Goal: Book appointment/travel/reservation

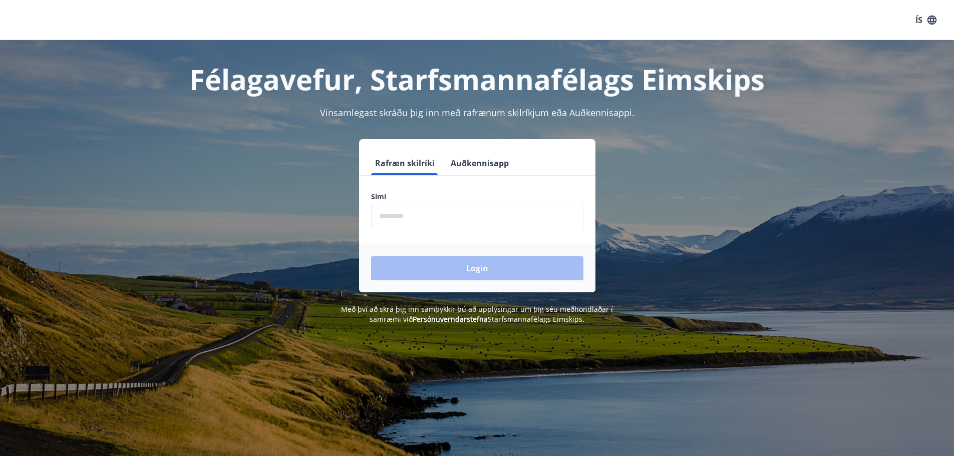
click at [489, 212] on input "phone" at bounding box center [477, 216] width 212 height 25
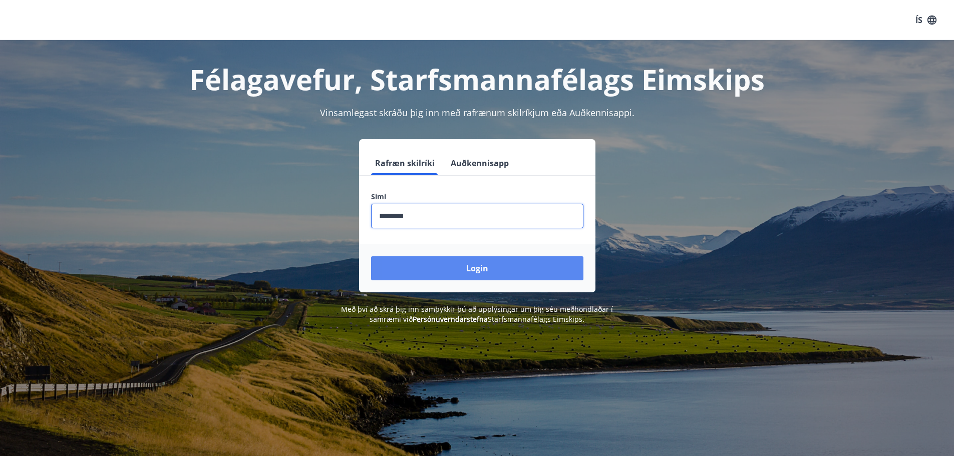
type input "********"
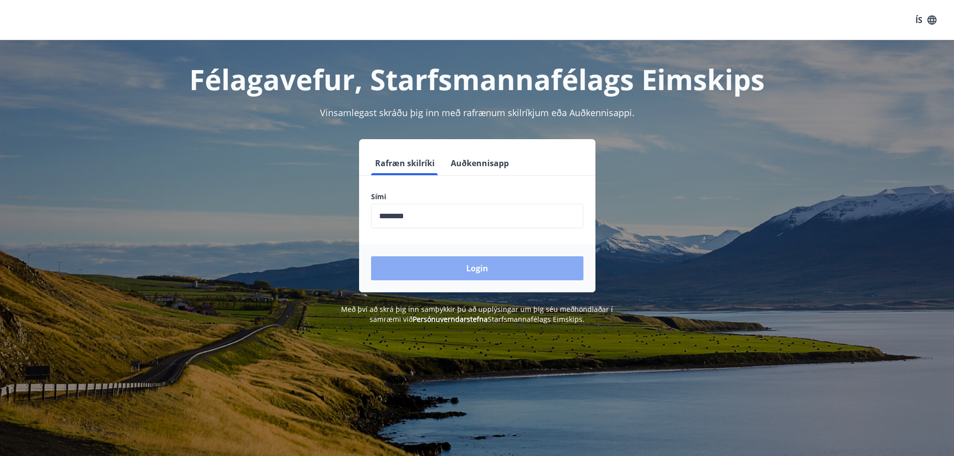
click at [517, 258] on button "Login" at bounding box center [477, 268] width 212 height 24
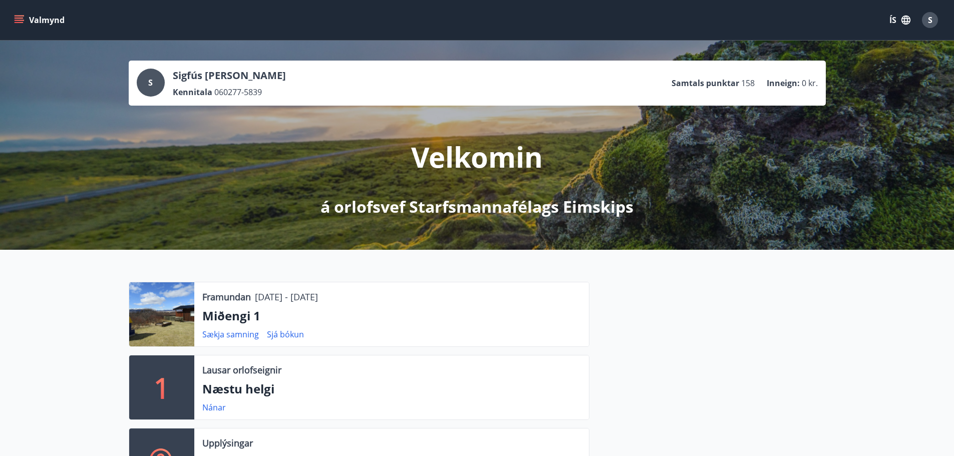
click at [51, 18] on button "Valmynd" at bounding box center [40, 20] width 57 height 18
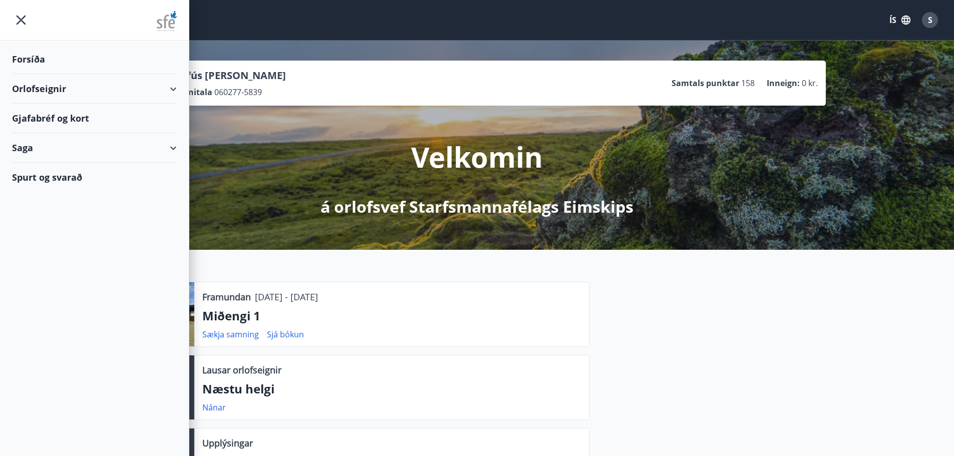
click at [175, 88] on div "Orlofseignir" at bounding box center [94, 89] width 165 height 30
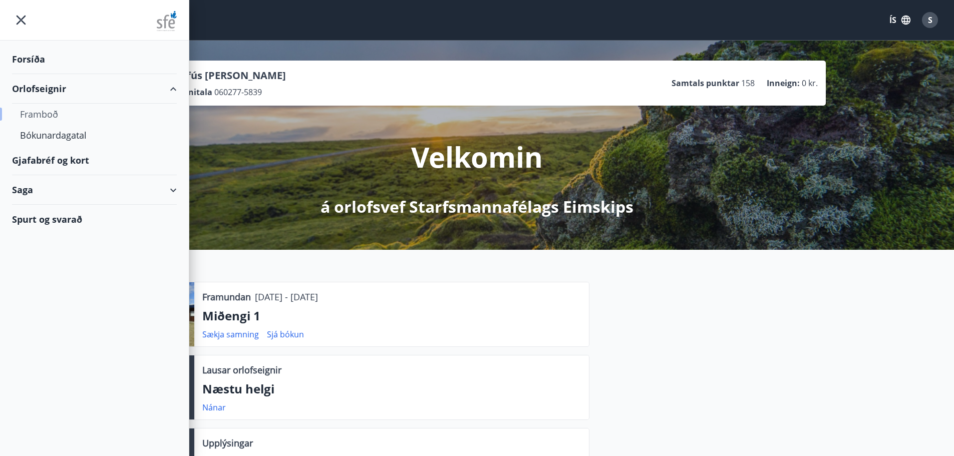
click at [53, 118] on div "Framboð" at bounding box center [94, 114] width 149 height 21
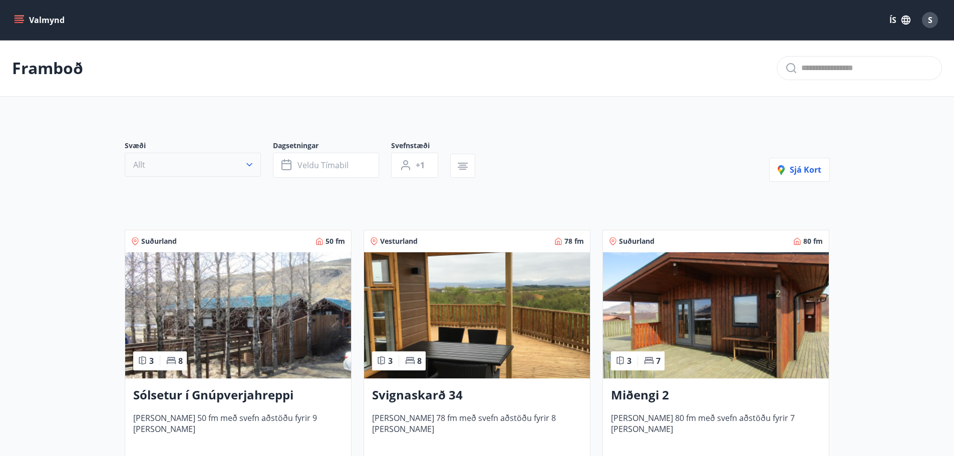
click at [236, 166] on button "Allt" at bounding box center [193, 165] width 136 height 24
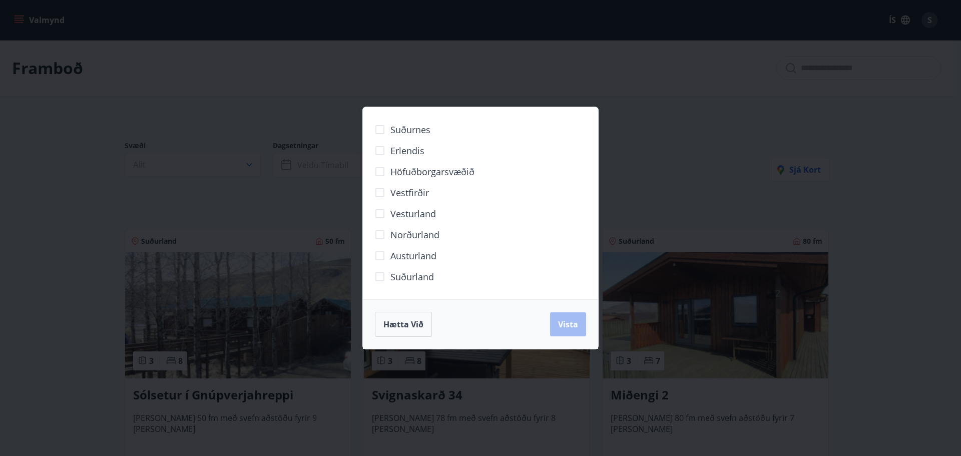
click at [675, 138] on div "Suðurnes Erlendis Höfuðborgarsvæðið Vestfirðir Vesturland Norðurland Austurland…" at bounding box center [480, 228] width 961 height 456
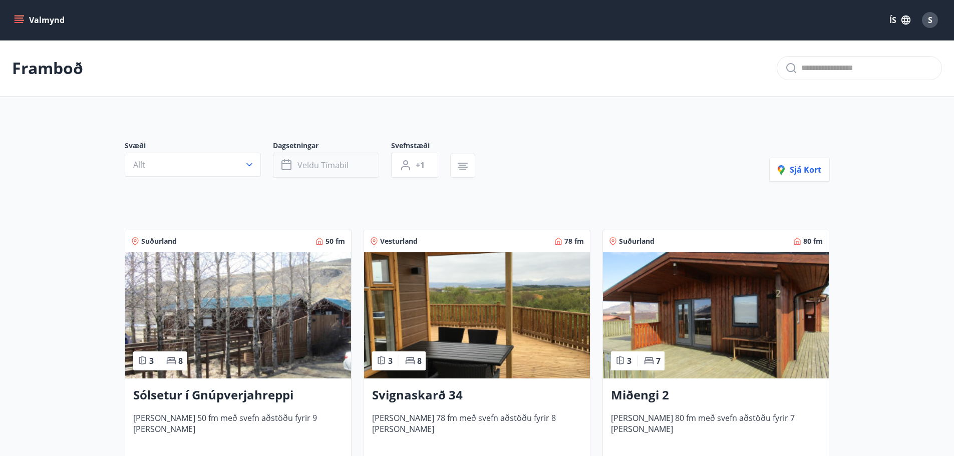
click at [320, 160] on span "Veldu tímabil" at bounding box center [322, 165] width 51 height 11
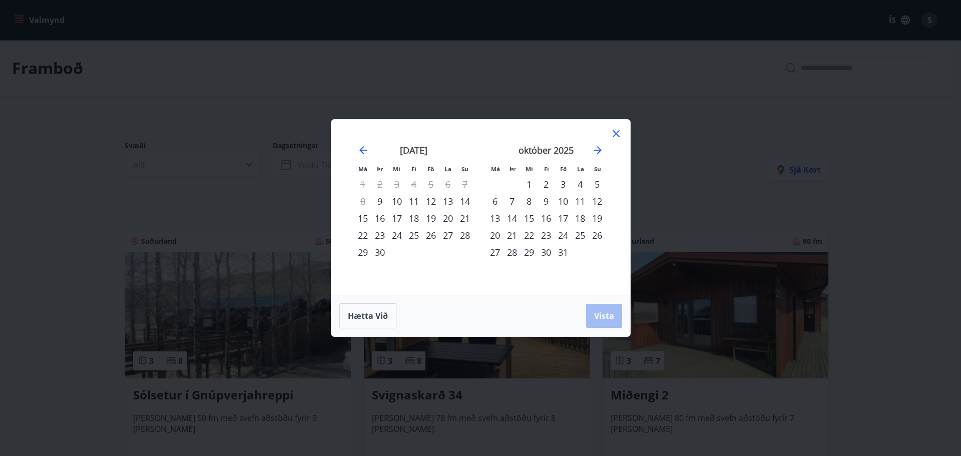
click at [545, 250] on div "30" at bounding box center [546, 252] width 17 height 17
click at [597, 149] on icon "Move forward to switch to the next month." at bounding box center [598, 150] width 12 height 12
click at [596, 184] on div "2" at bounding box center [597, 184] width 17 height 17
click at [606, 318] on span "Vista" at bounding box center [604, 315] width 20 height 11
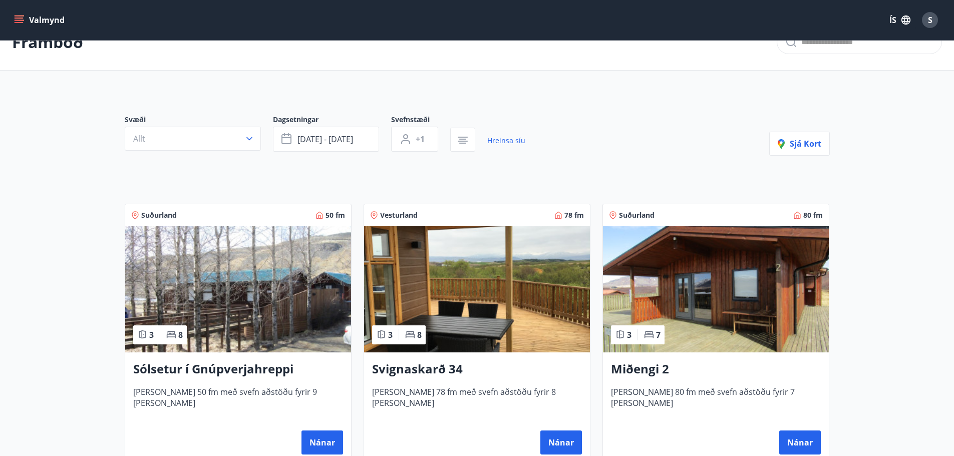
scroll to position [100, 0]
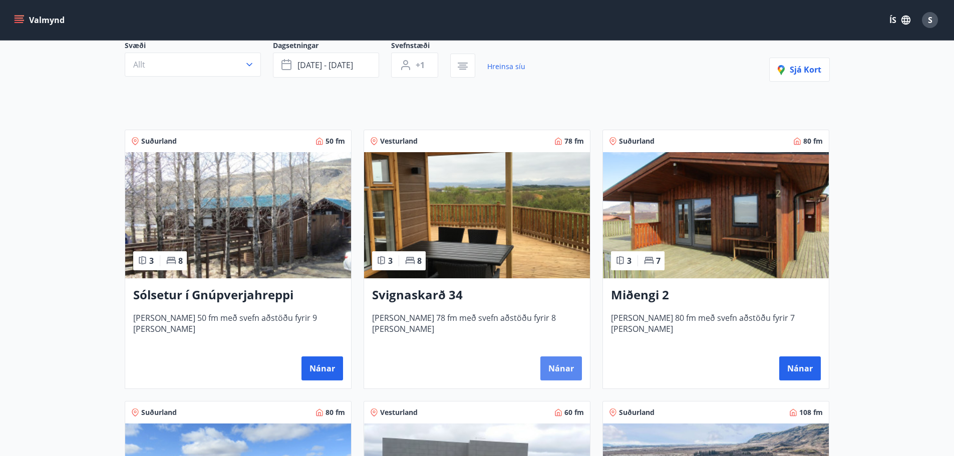
click at [565, 372] on button "Nánar" at bounding box center [561, 368] width 42 height 24
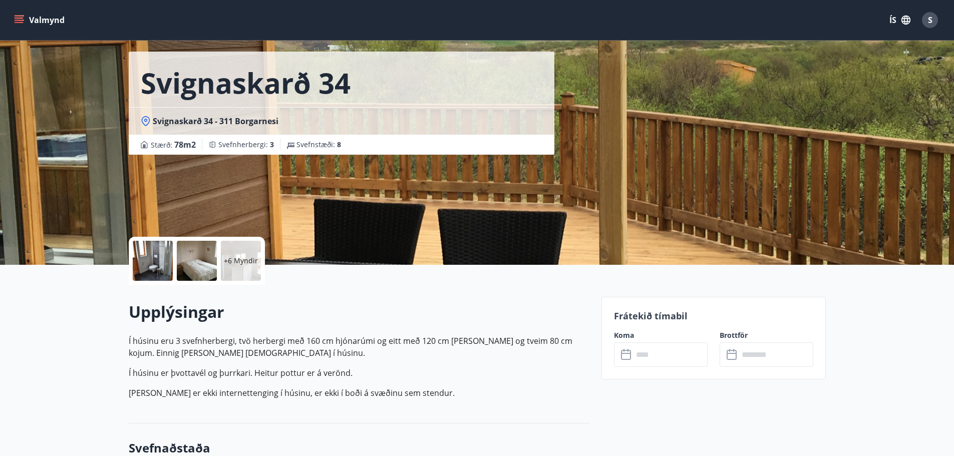
scroll to position [200, 0]
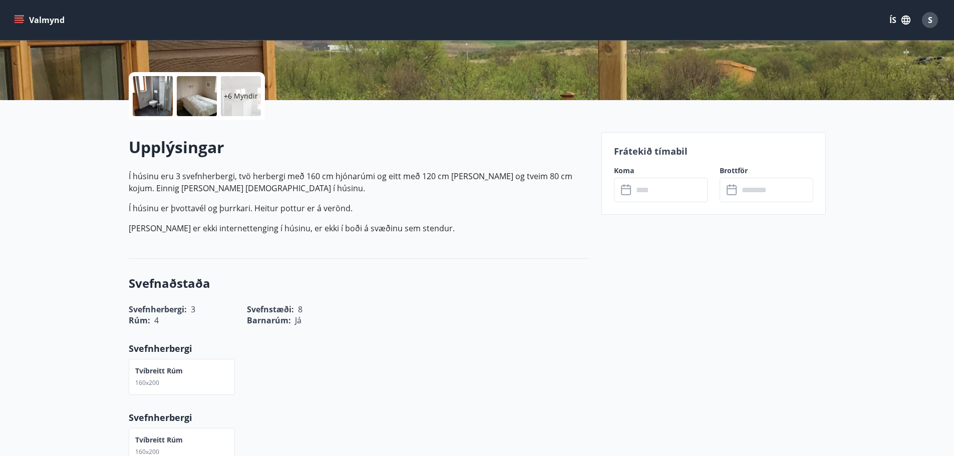
click at [656, 195] on input "text" at bounding box center [670, 190] width 75 height 25
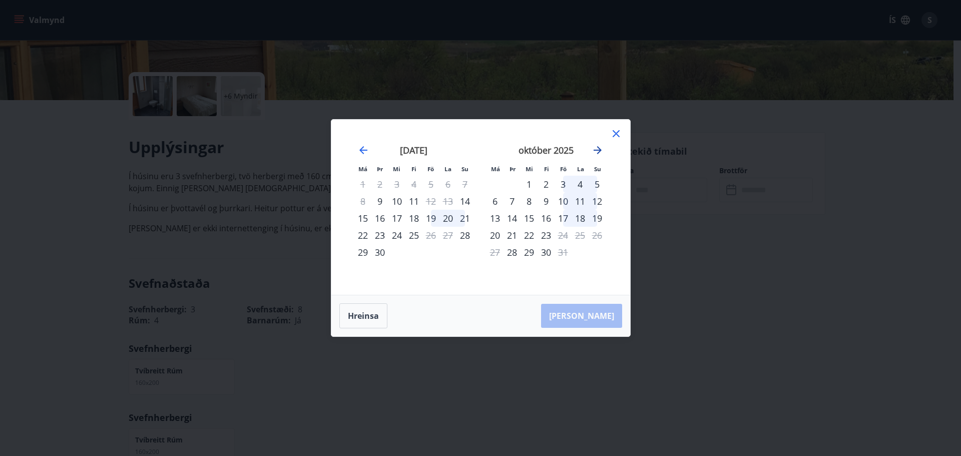
click at [597, 148] on icon "Move forward to switch to the next month." at bounding box center [598, 150] width 12 height 12
click at [347, 319] on button "Hreinsa" at bounding box center [363, 315] width 48 height 25
click at [616, 132] on icon at bounding box center [616, 134] width 12 height 12
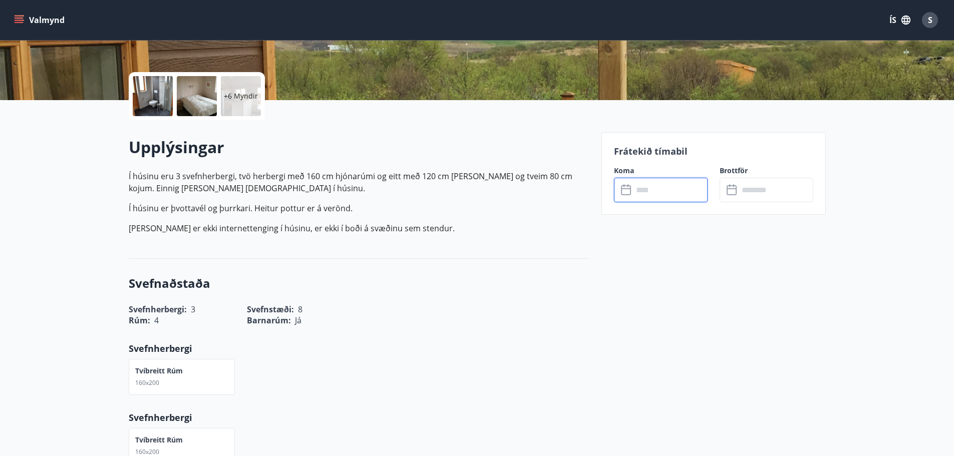
click at [505, 283] on h3 "Svefnaðstaða" at bounding box center [359, 283] width 461 height 17
click at [641, 191] on input "text" at bounding box center [670, 190] width 75 height 25
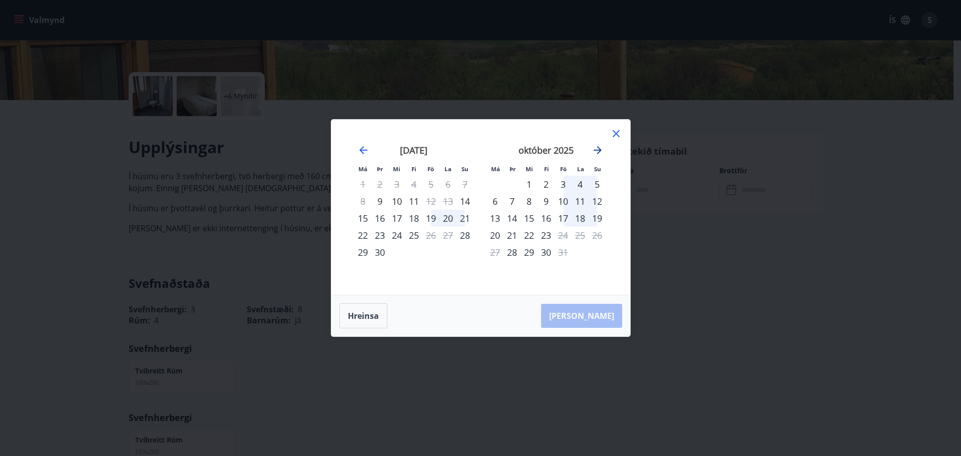
click at [594, 146] on icon "Move forward to switch to the next month." at bounding box center [598, 150] width 12 height 12
click at [547, 199] on div "6" at bounding box center [546, 201] width 17 height 17
click at [599, 201] on div "9" at bounding box center [597, 201] width 17 height 17
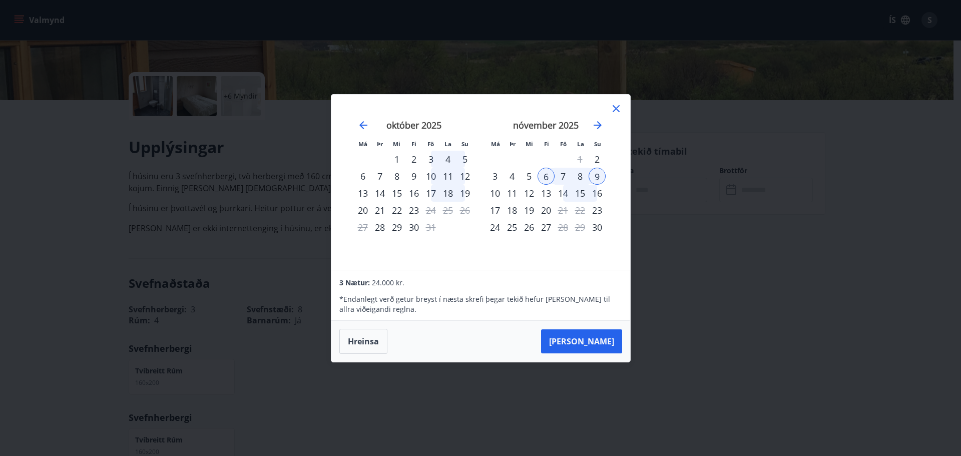
click at [617, 109] on icon at bounding box center [616, 108] width 7 height 7
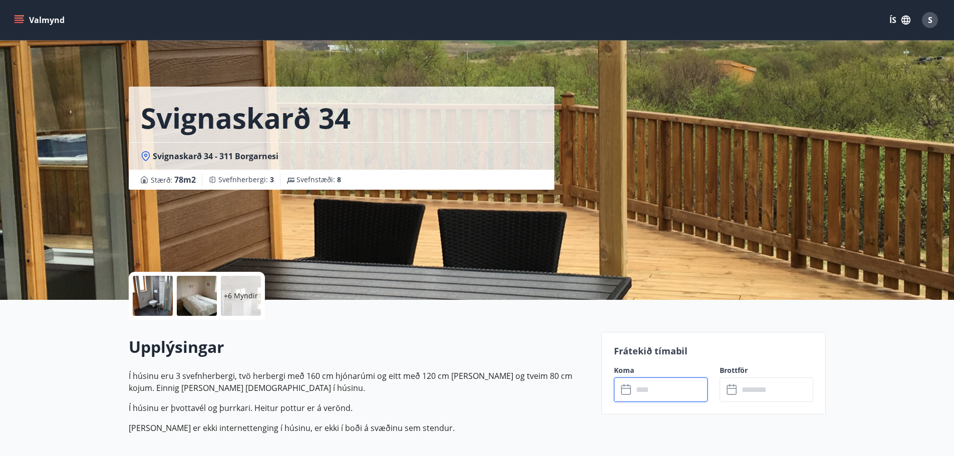
scroll to position [0, 0]
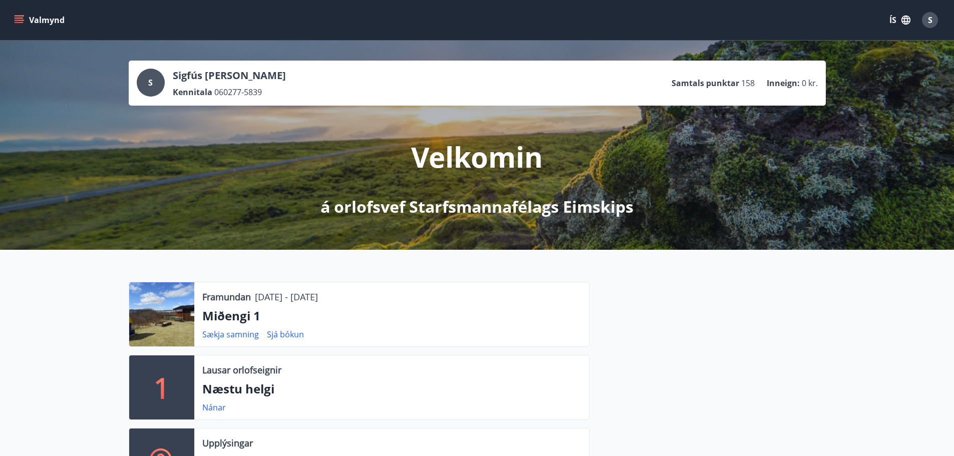
click at [22, 16] on icon "menu" at bounding box center [20, 16] width 11 height 1
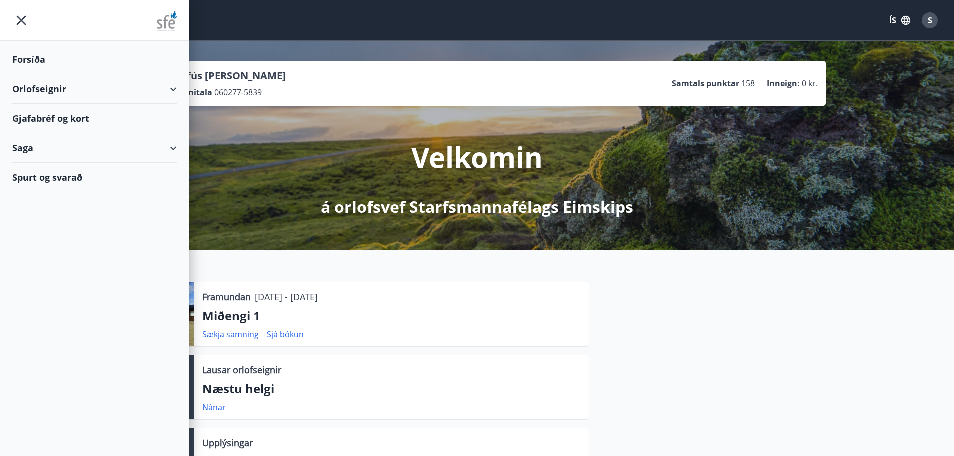
click at [165, 85] on div "Orlofseignir" at bounding box center [94, 89] width 165 height 30
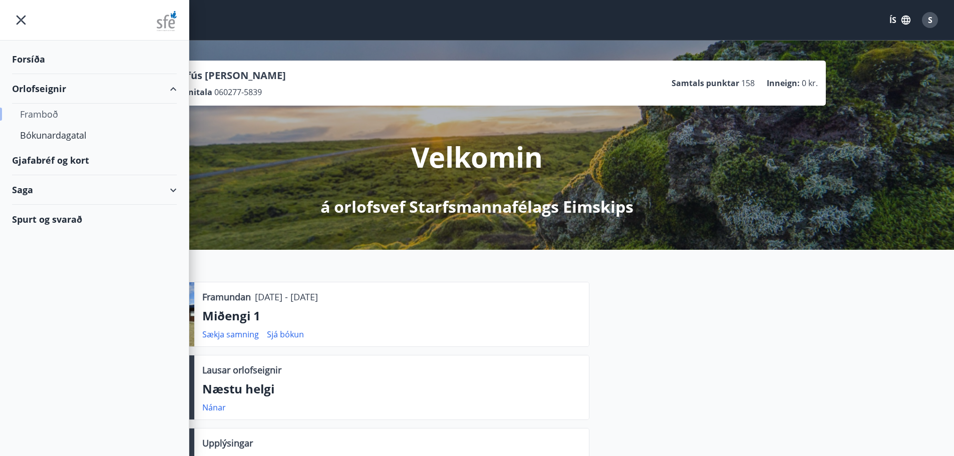
click at [46, 111] on div "Framboð" at bounding box center [94, 114] width 149 height 21
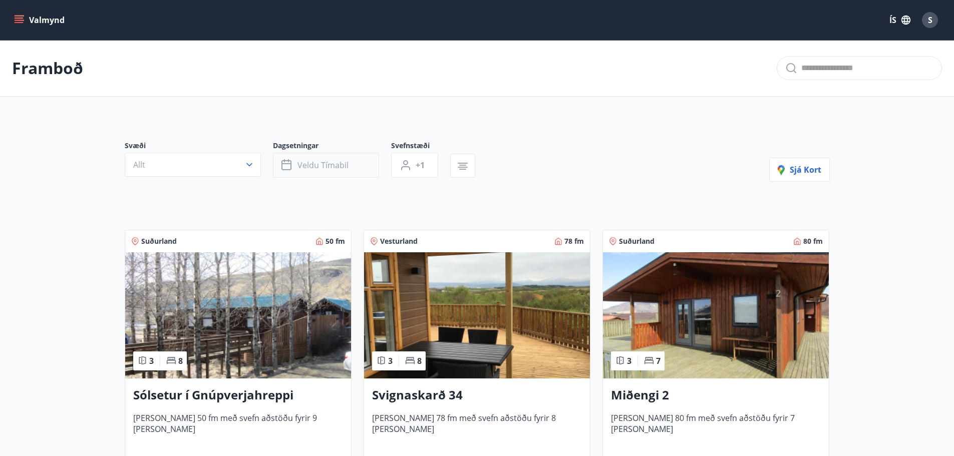
click at [316, 166] on span "Veldu tímabil" at bounding box center [322, 165] width 51 height 11
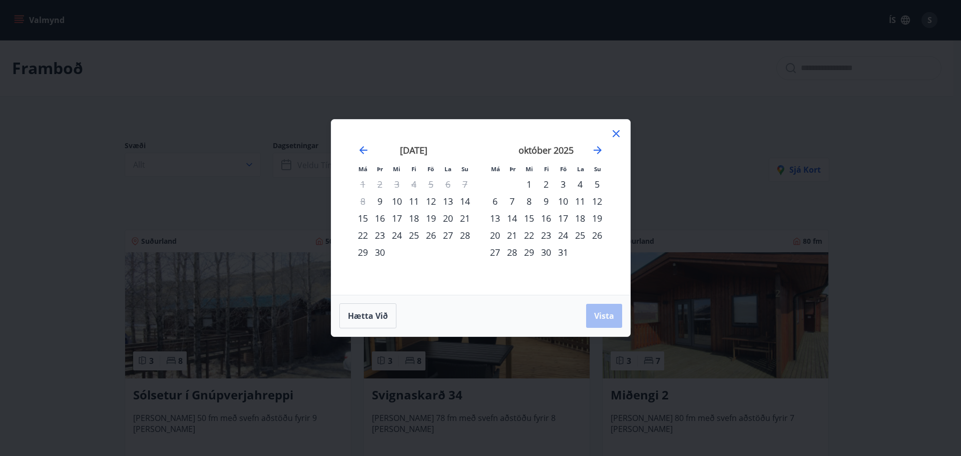
click at [562, 253] on div "31" at bounding box center [563, 252] width 17 height 17
click at [602, 150] on icon "Move forward to switch to the next month." at bounding box center [598, 150] width 12 height 12
click at [598, 183] on div "2" at bounding box center [597, 184] width 17 height 17
click at [609, 316] on span "Vista" at bounding box center [604, 315] width 20 height 11
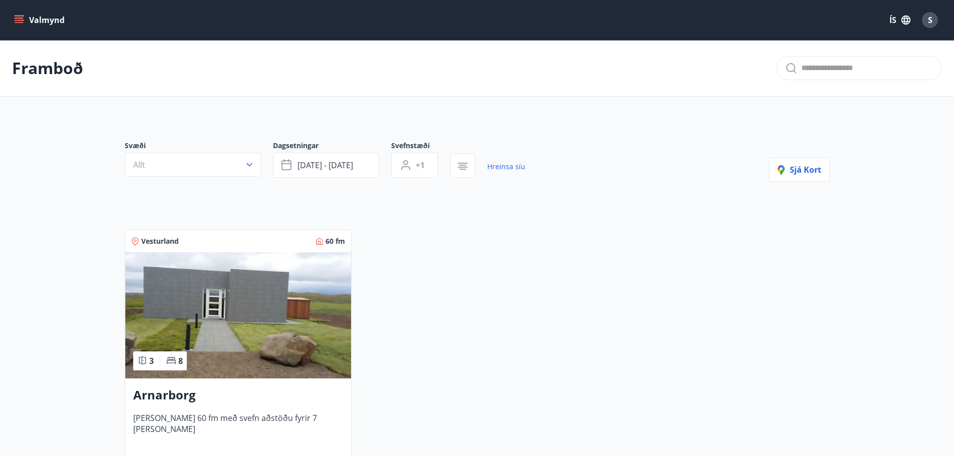
click at [237, 324] on img at bounding box center [238, 315] width 226 height 126
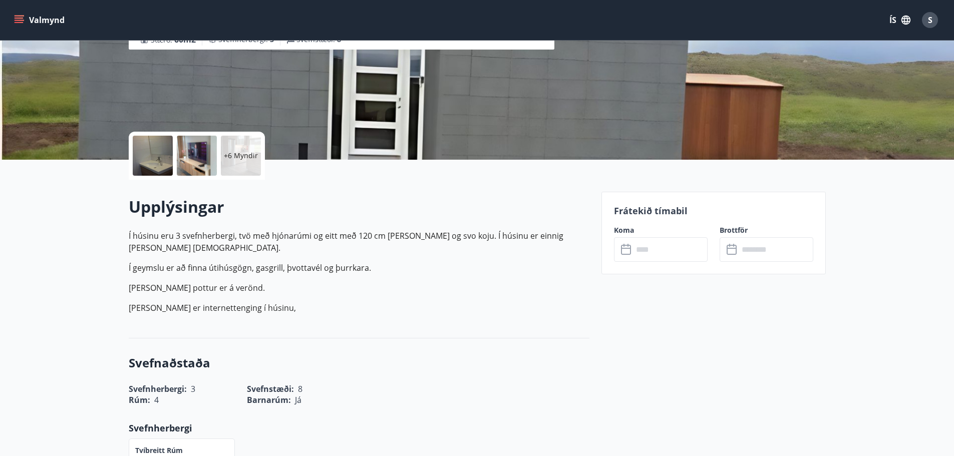
scroll to position [150, 0]
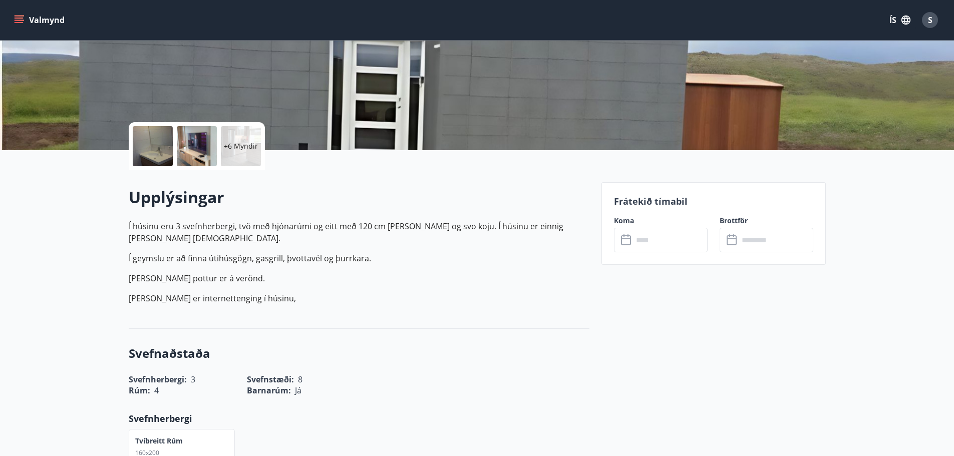
click at [664, 241] on input "text" at bounding box center [670, 240] width 75 height 25
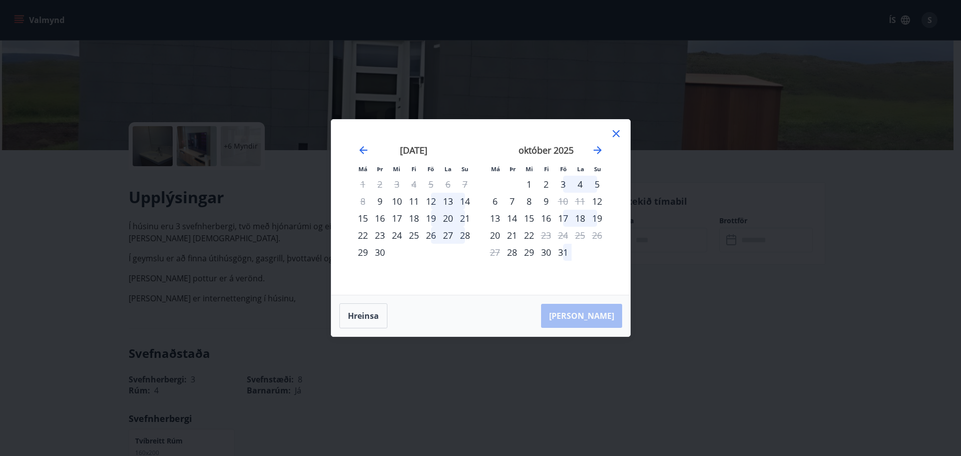
click at [565, 253] on div "31" at bounding box center [563, 252] width 17 height 17
click at [598, 148] on icon "Move forward to switch to the next month." at bounding box center [598, 150] width 12 height 12
click at [596, 184] on div "2" at bounding box center [597, 184] width 17 height 17
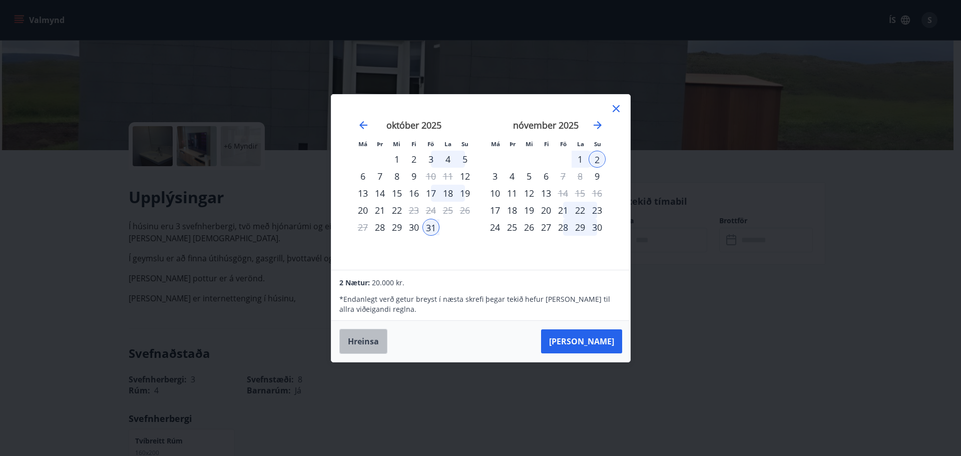
click at [370, 337] on button "Hreinsa" at bounding box center [363, 341] width 48 height 25
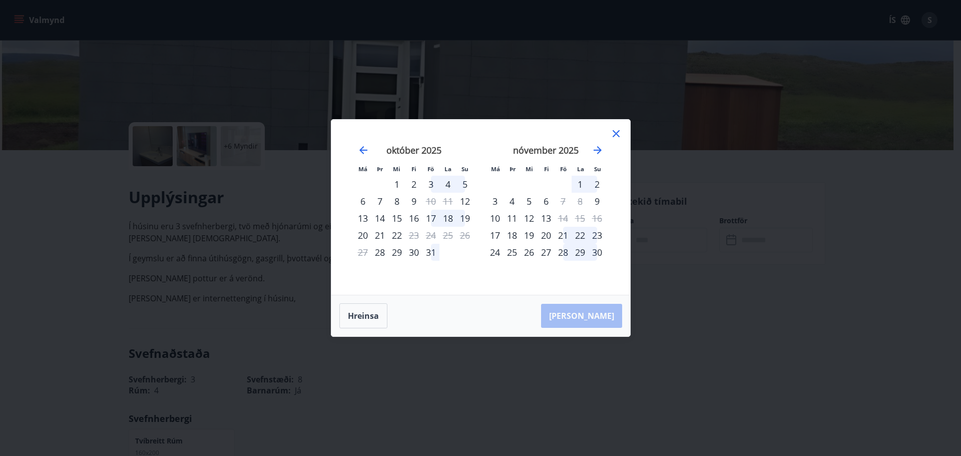
click at [616, 131] on icon at bounding box center [616, 134] width 12 height 12
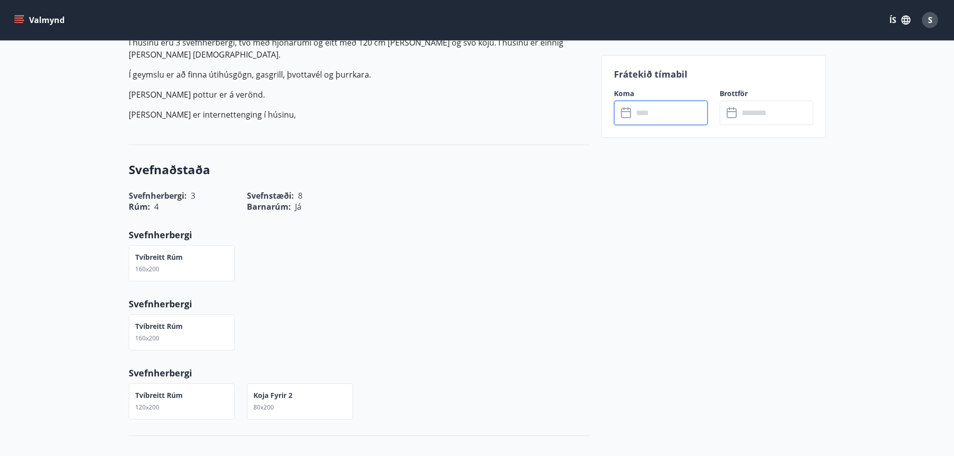
scroll to position [401, 0]
